Goal: Transaction & Acquisition: Purchase product/service

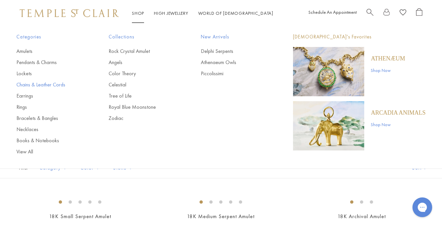
click at [63, 84] on link "Chains & Leather Cords" at bounding box center [49, 84] width 66 height 7
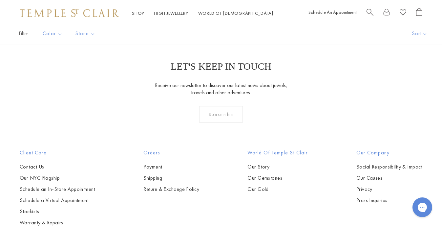
scroll to position [441, 0]
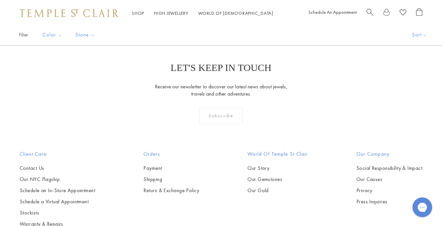
click at [0, 0] on img at bounding box center [0, 0] width 0 height 0
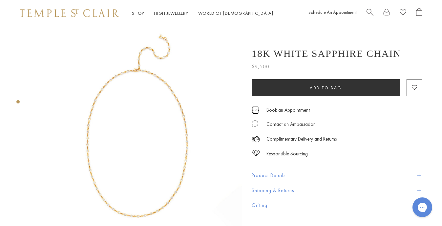
click at [190, 124] on img at bounding box center [137, 130] width 209 height 209
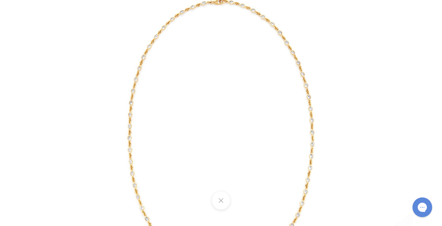
click at [190, 124] on img at bounding box center [221, 113] width 384 height 384
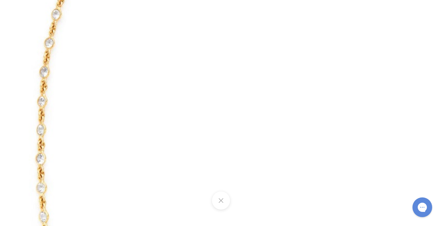
click at [219, 201] on button at bounding box center [221, 200] width 18 height 18
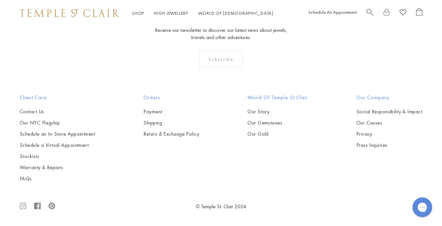
scroll to position [737, 0]
click at [0, 0] on img at bounding box center [0, 0] width 0 height 0
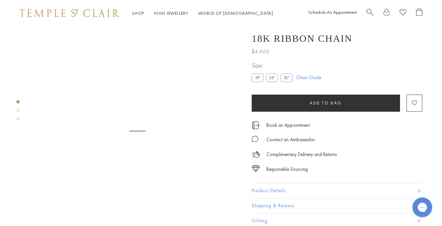
scroll to position [26, 0]
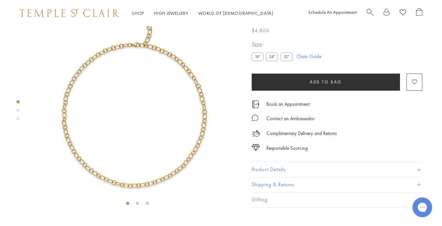
click at [269, 61] on label "24"" at bounding box center [272, 57] width 12 height 8
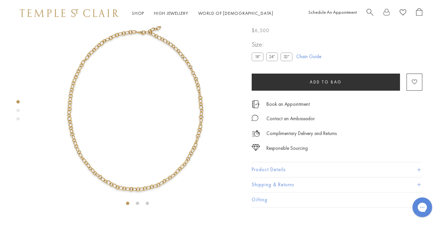
click at [289, 61] on label "32"" at bounding box center [286, 57] width 12 height 8
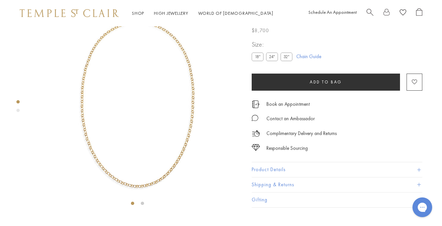
click at [274, 61] on label "24"" at bounding box center [272, 57] width 12 height 8
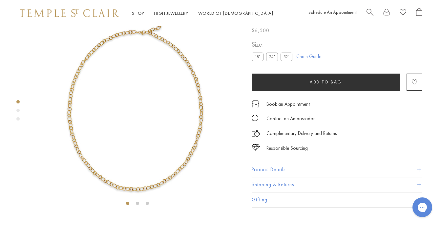
click at [196, 115] on img at bounding box center [137, 104] width 209 height 209
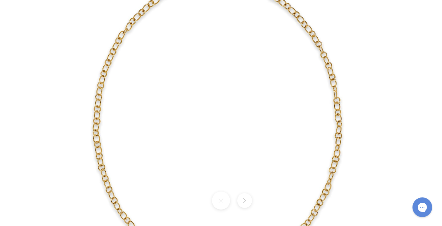
click at [220, 202] on button at bounding box center [221, 200] width 18 height 18
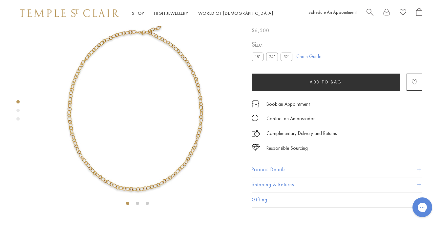
click at [18, 110] on div "Product gallery navigation" at bounding box center [17, 110] width 3 height 3
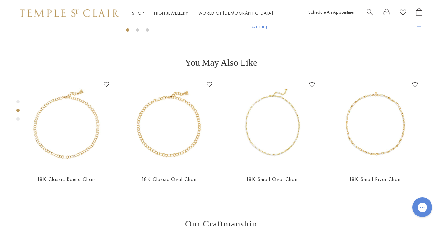
scroll to position [209, 0]
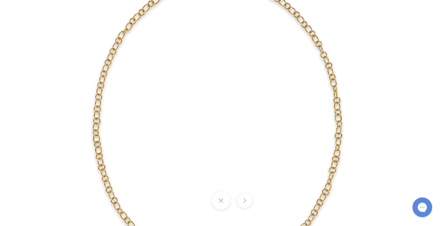
click at [219, 204] on button at bounding box center [221, 200] width 18 height 18
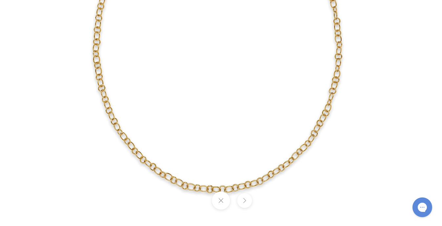
click at [222, 203] on button at bounding box center [221, 200] width 18 height 18
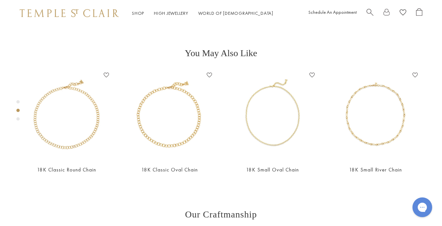
click at [18, 117] on div "Product gallery navigation" at bounding box center [17, 118] width 3 height 3
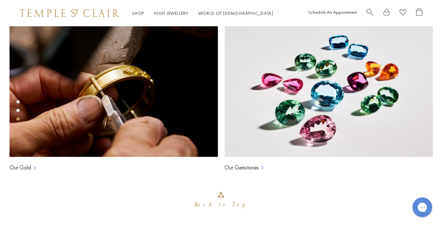
scroll to position [418, 0]
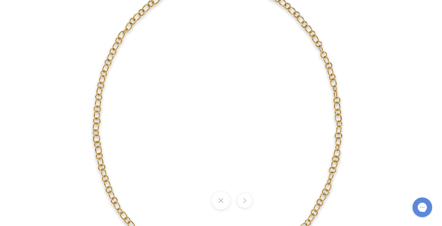
click at [219, 202] on button at bounding box center [221, 200] width 18 height 18
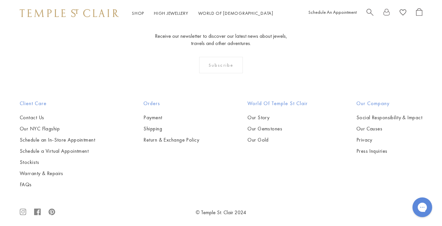
scroll to position [472, 0]
